Goal: Transaction & Acquisition: Purchase product/service

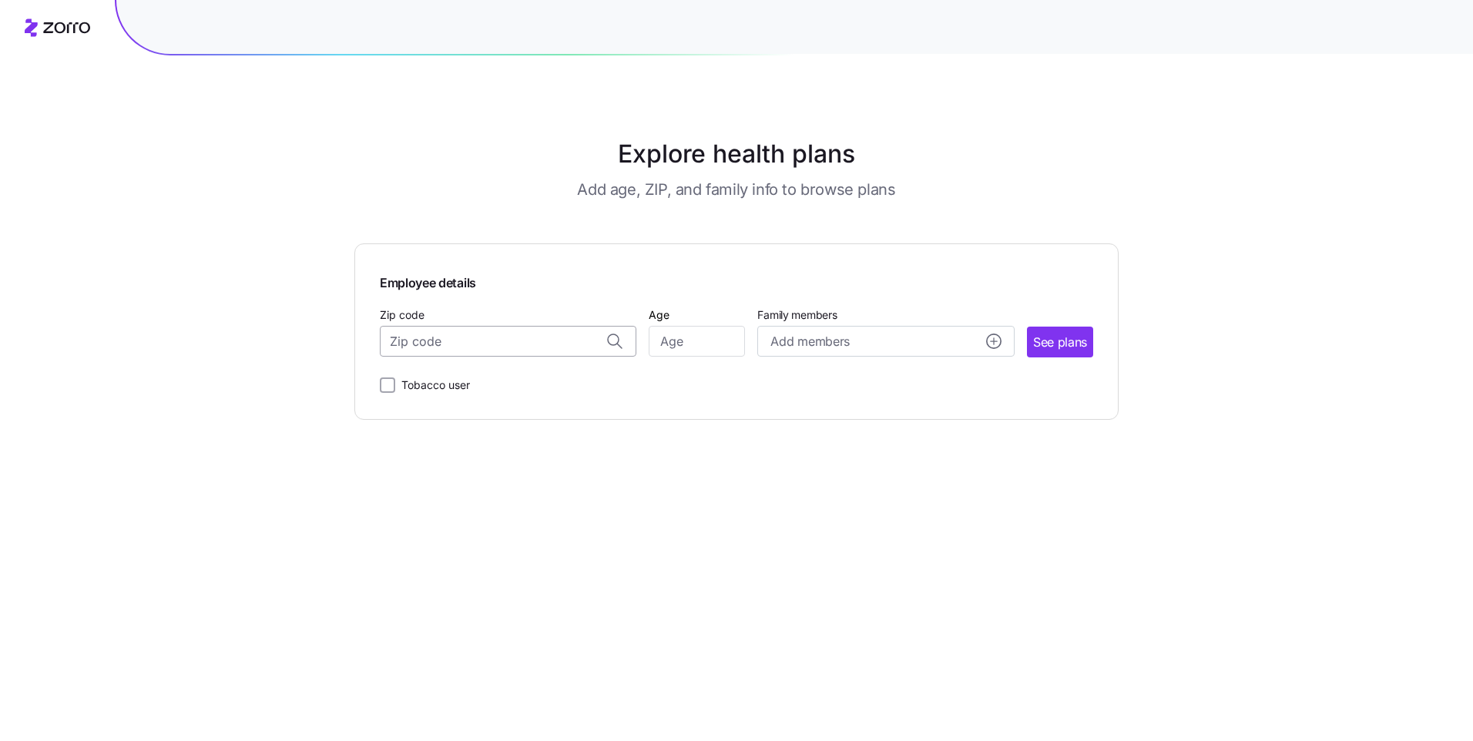
click at [557, 344] on input "Zip code" at bounding box center [508, 341] width 257 height 31
type input "1"
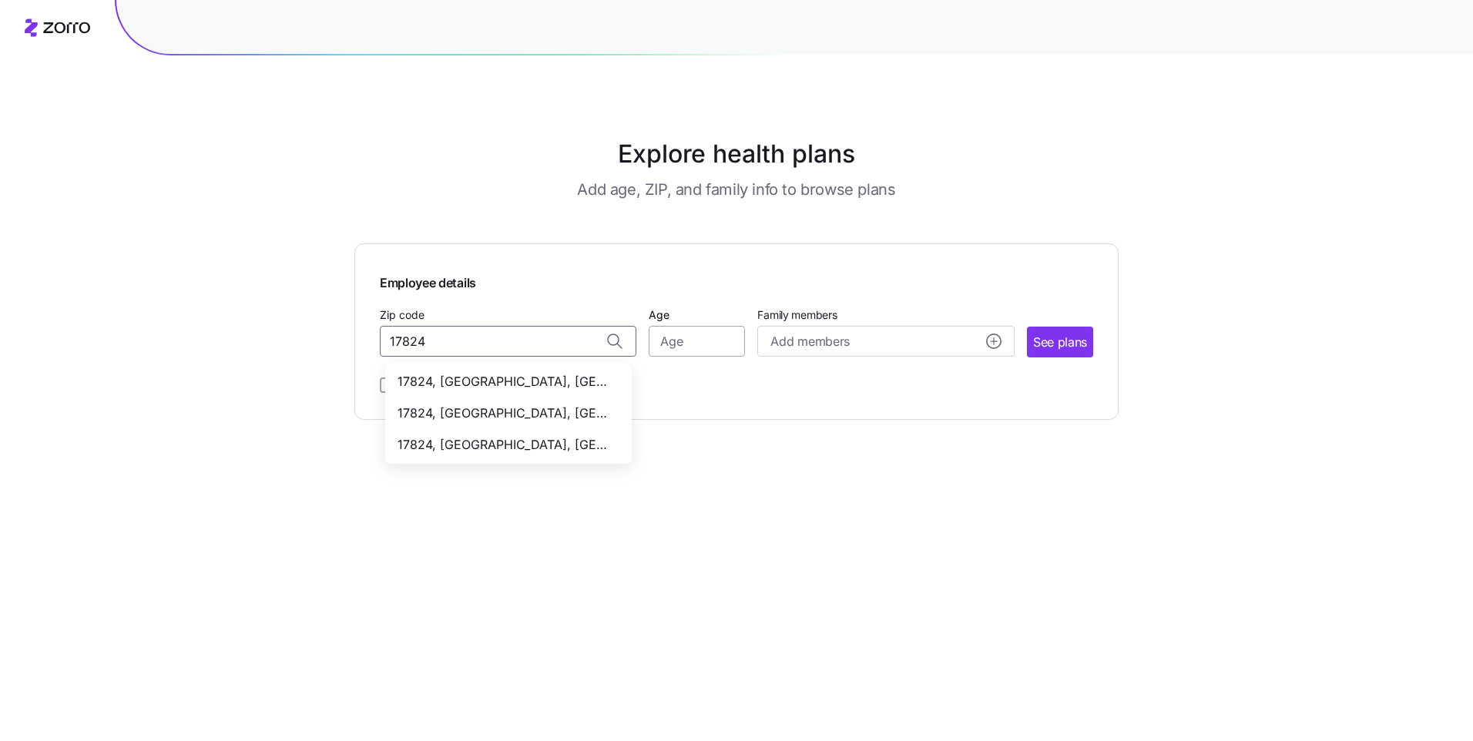
type input "17824"
click at [670, 344] on input "Age" at bounding box center [697, 341] width 96 height 31
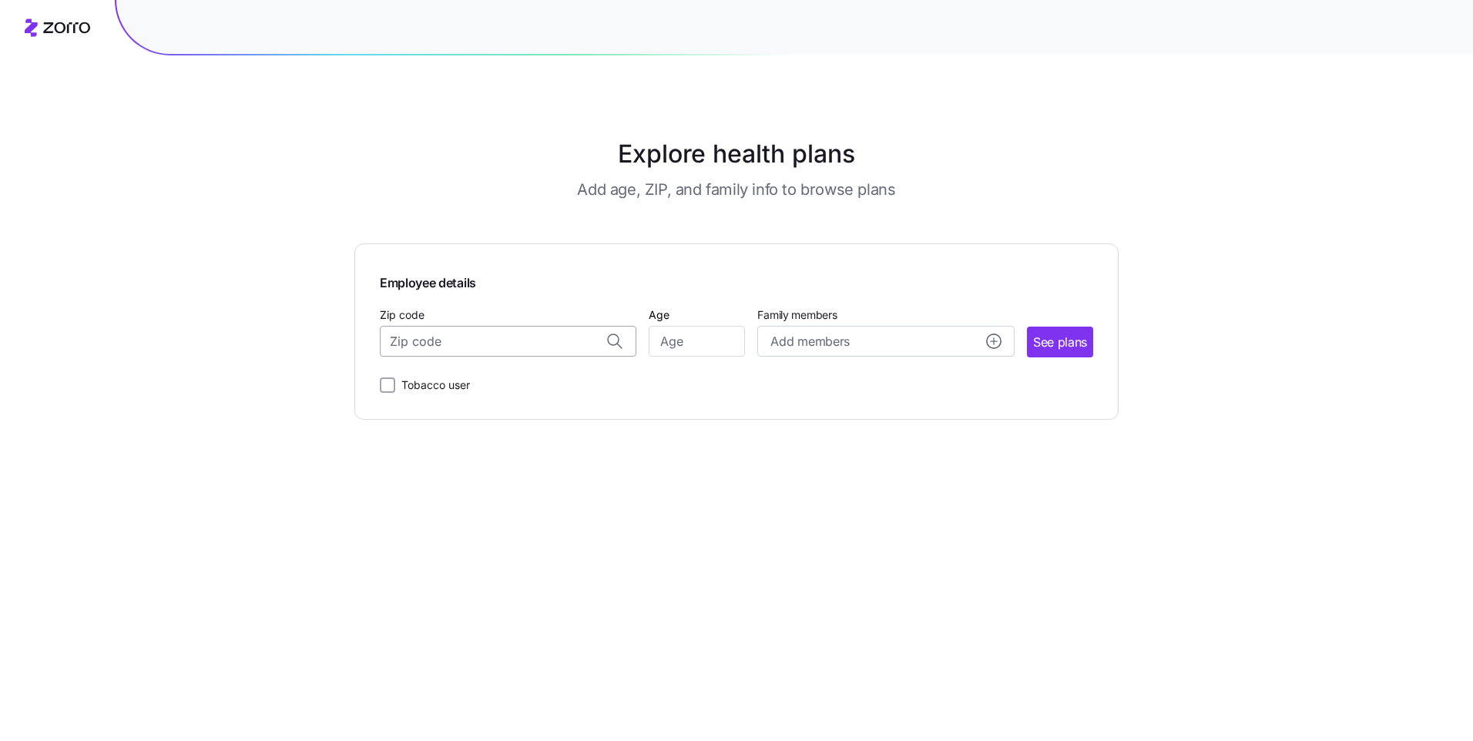
click at [590, 338] on input "Zip code" at bounding box center [508, 341] width 257 height 31
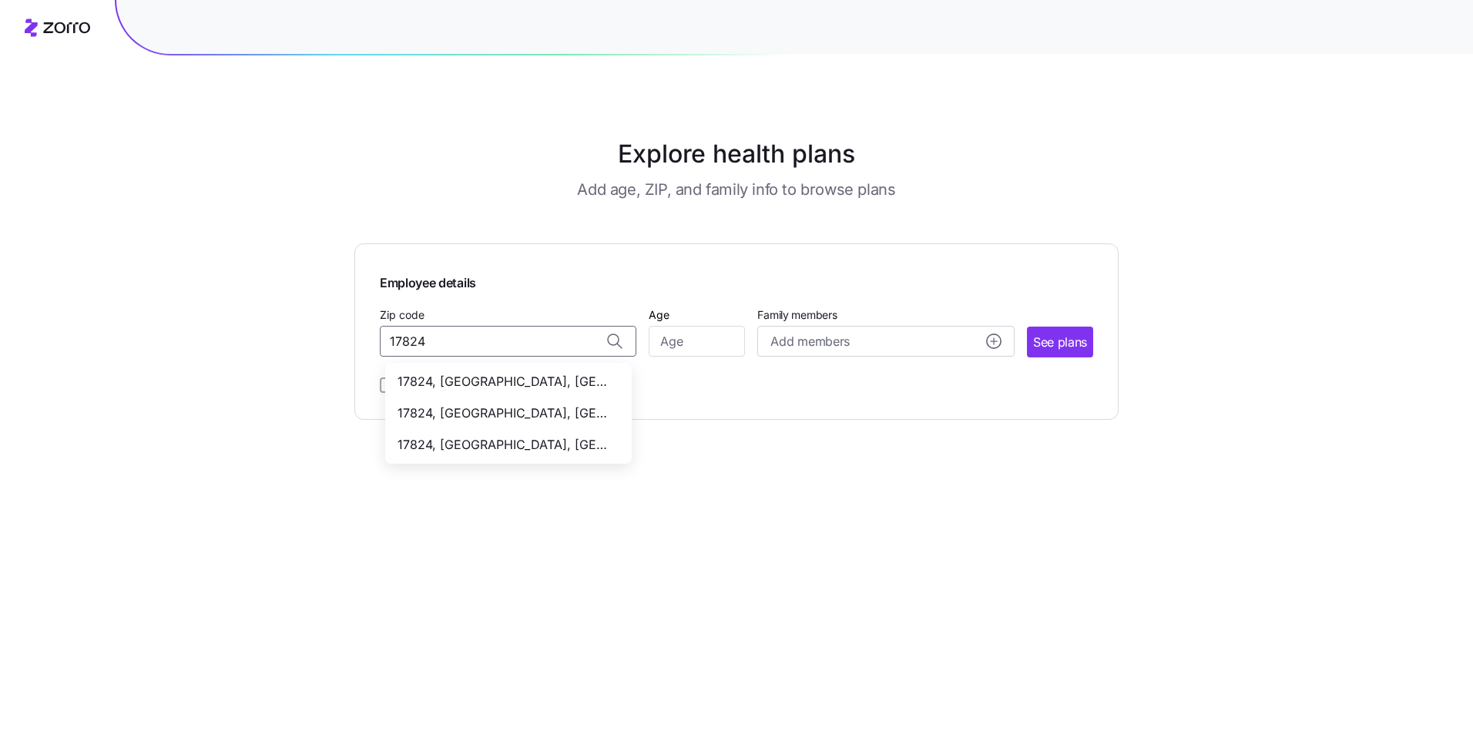
click at [534, 380] on span "17824, [GEOGRAPHIC_DATA], [GEOGRAPHIC_DATA]" at bounding box center [506, 381] width 216 height 19
type input "17824, [GEOGRAPHIC_DATA], [GEOGRAPHIC_DATA]"
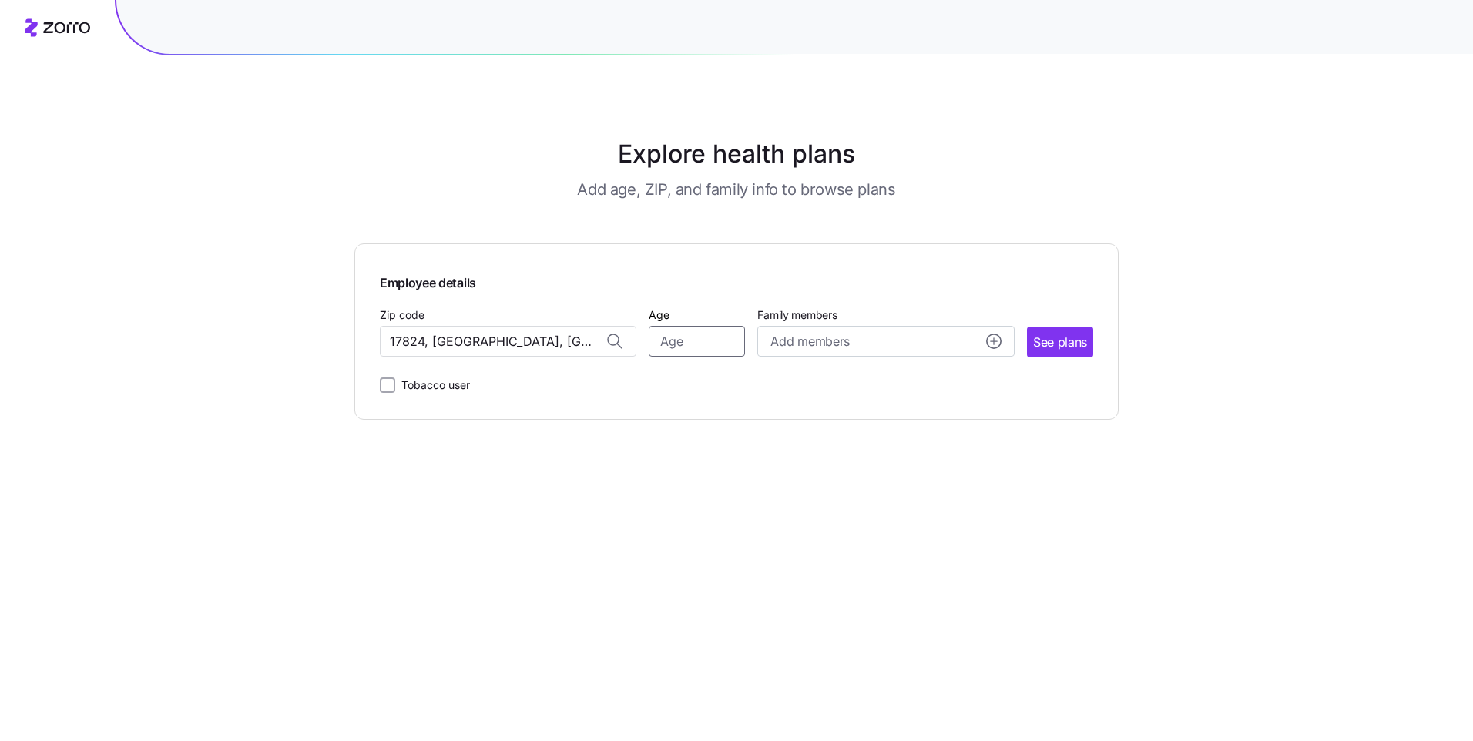
click at [688, 343] on input "Age" at bounding box center [697, 341] width 96 height 31
type input "24"
click at [1061, 351] on span "See plans" at bounding box center [1060, 342] width 54 height 19
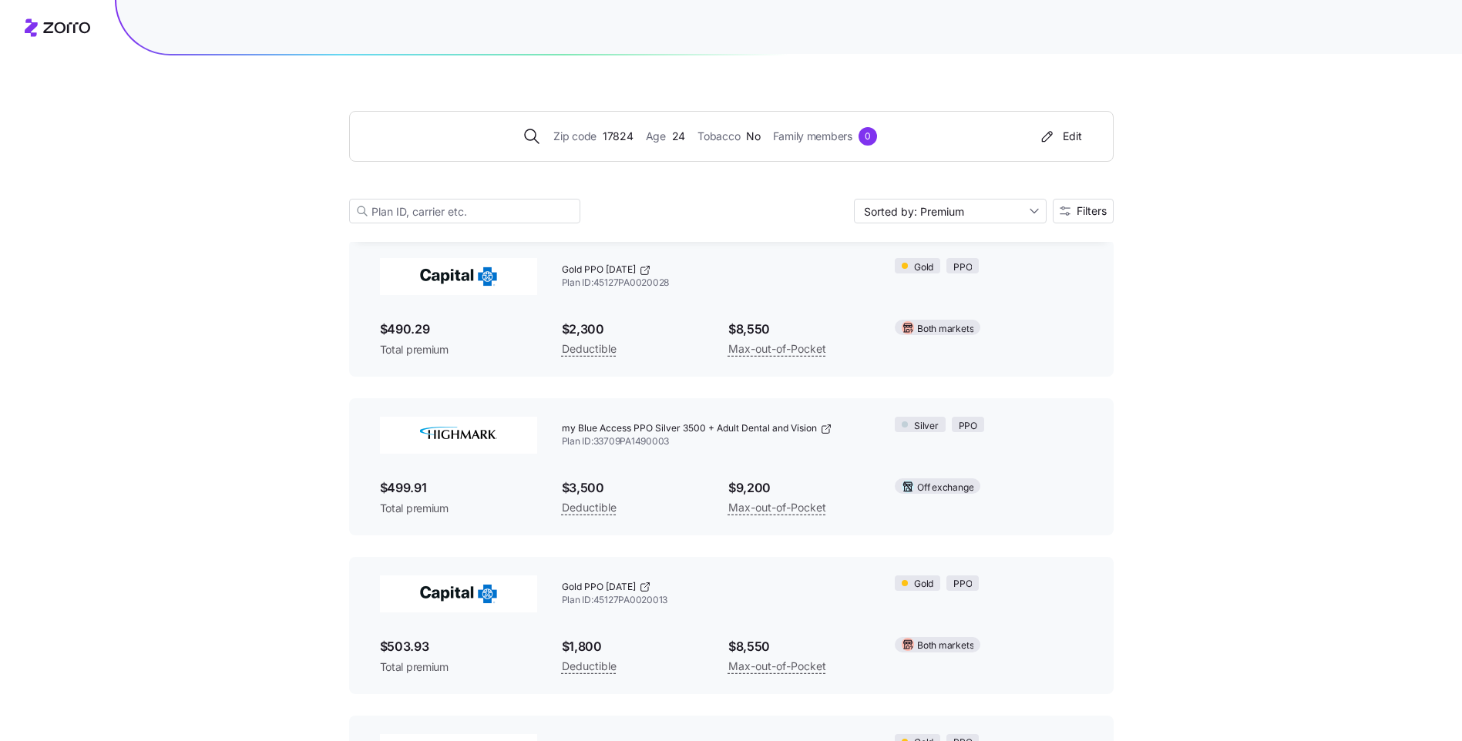
scroll to position [3930, 0]
